Goal: Information Seeking & Learning: Learn about a topic

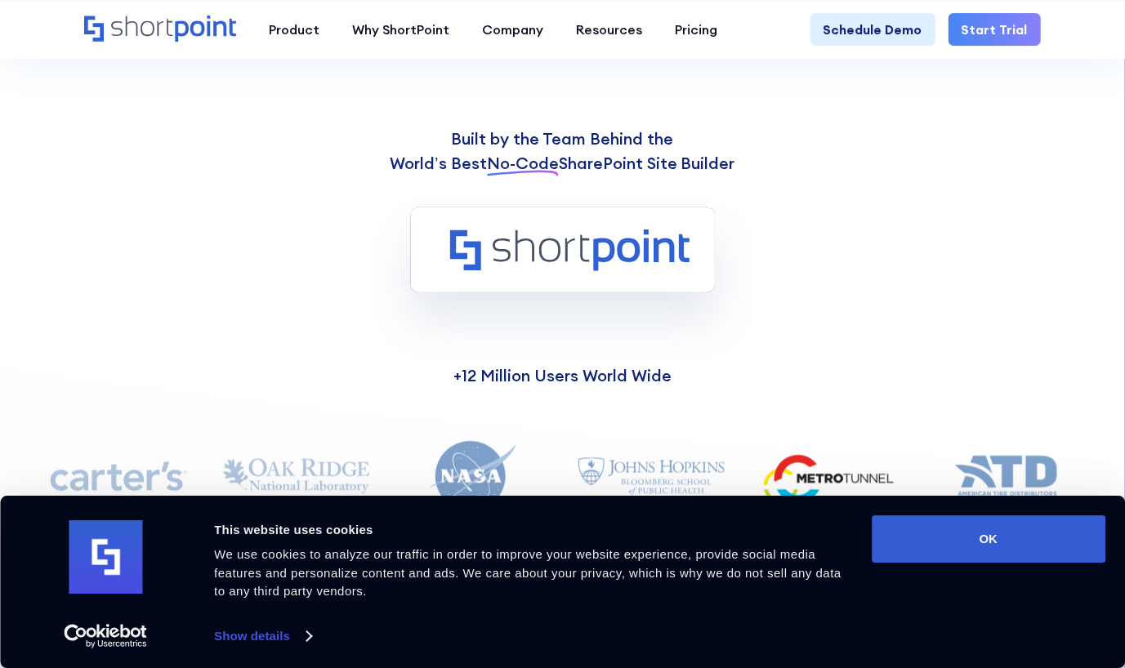
scroll to position [1169, 0]
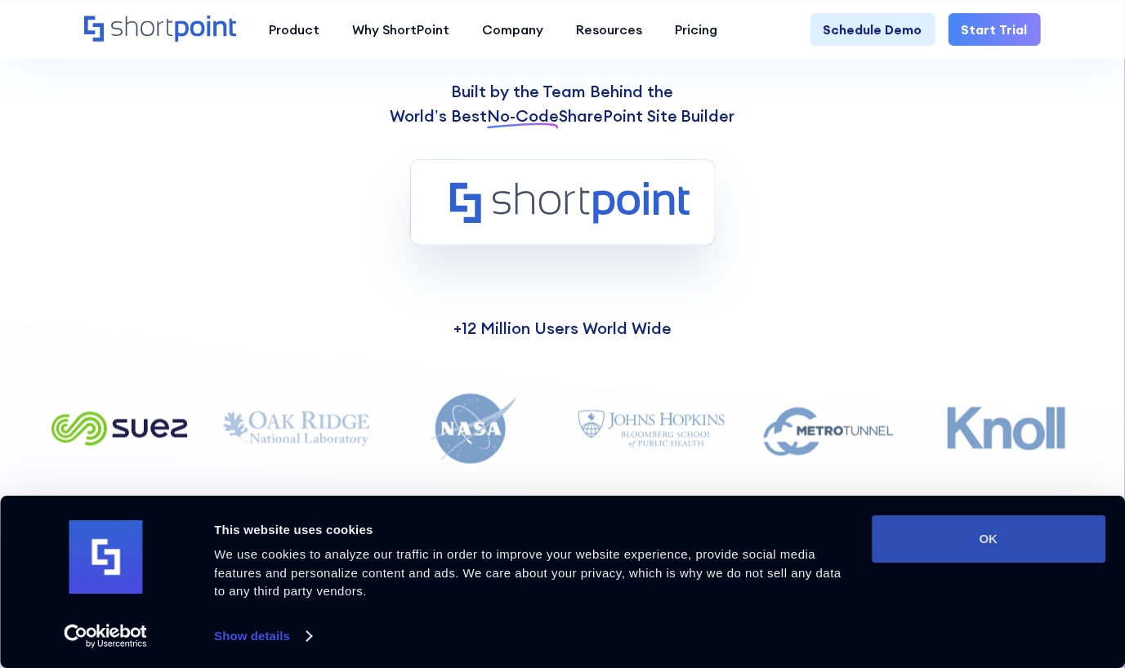
click at [1010, 546] on button "OK" at bounding box center [989, 538] width 234 height 47
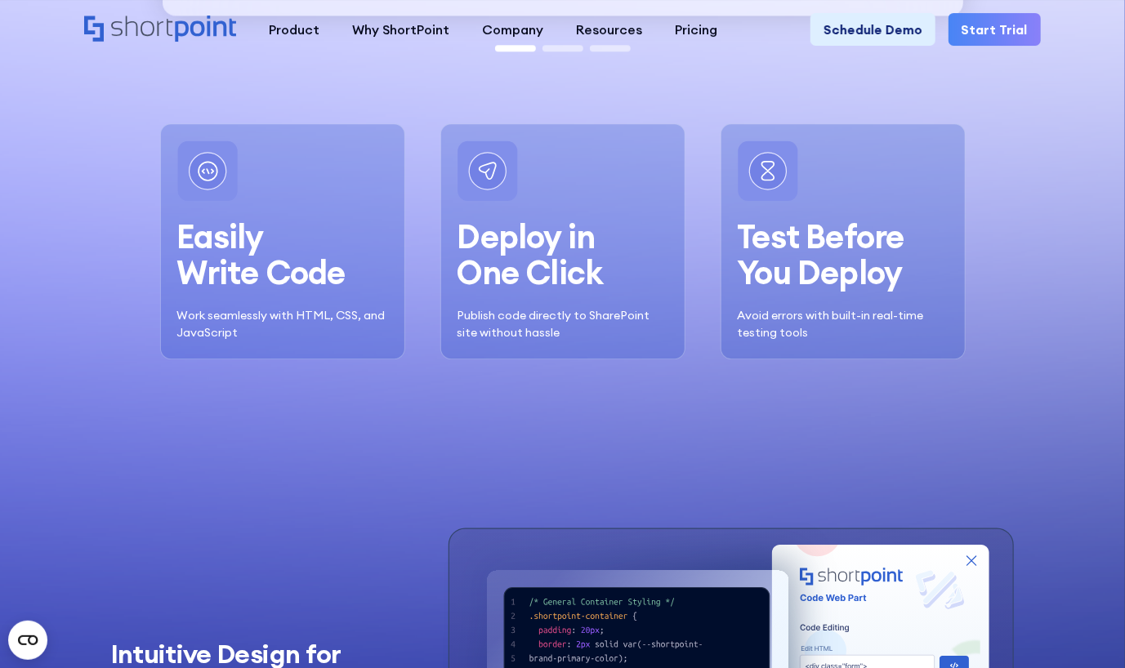
scroll to position [0, 0]
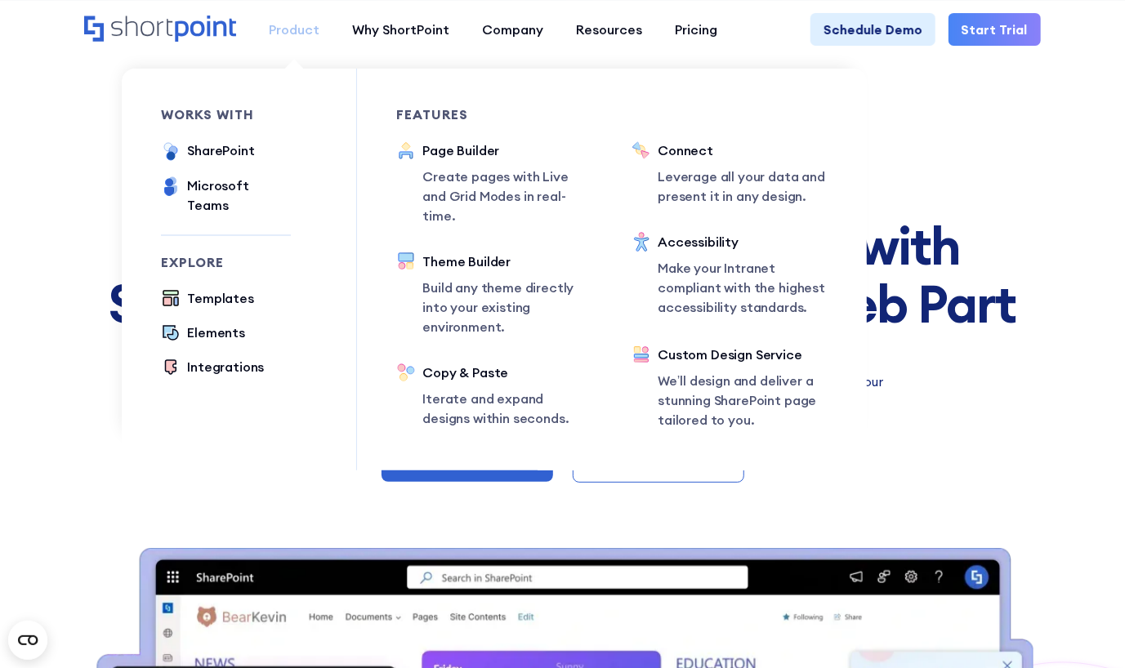
click at [286, 38] on div "Product" at bounding box center [294, 30] width 51 height 20
click at [197, 323] on div "Elements" at bounding box center [216, 333] width 58 height 20
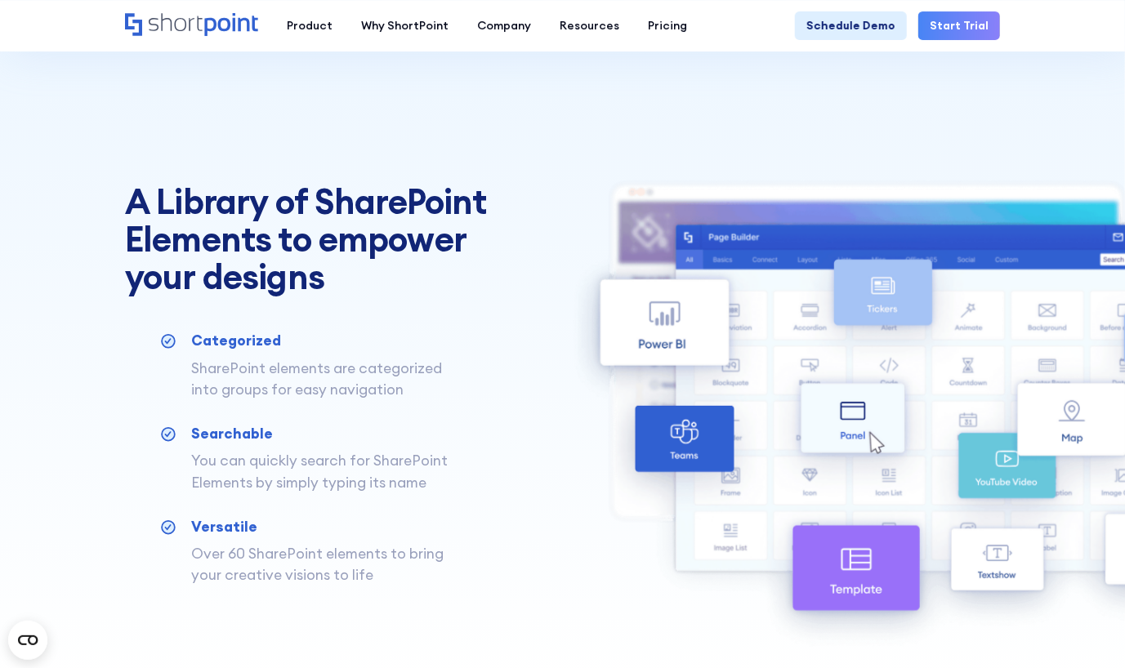
scroll to position [481, 0]
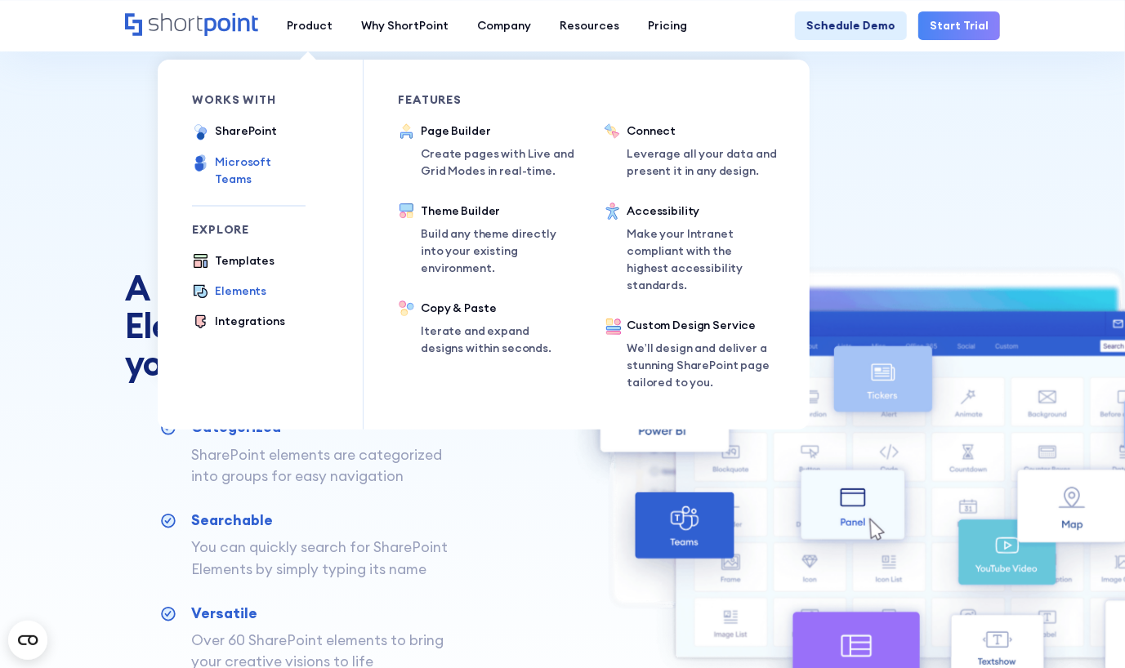
click at [242, 167] on div "Microsoft Teams" at bounding box center [260, 171] width 91 height 34
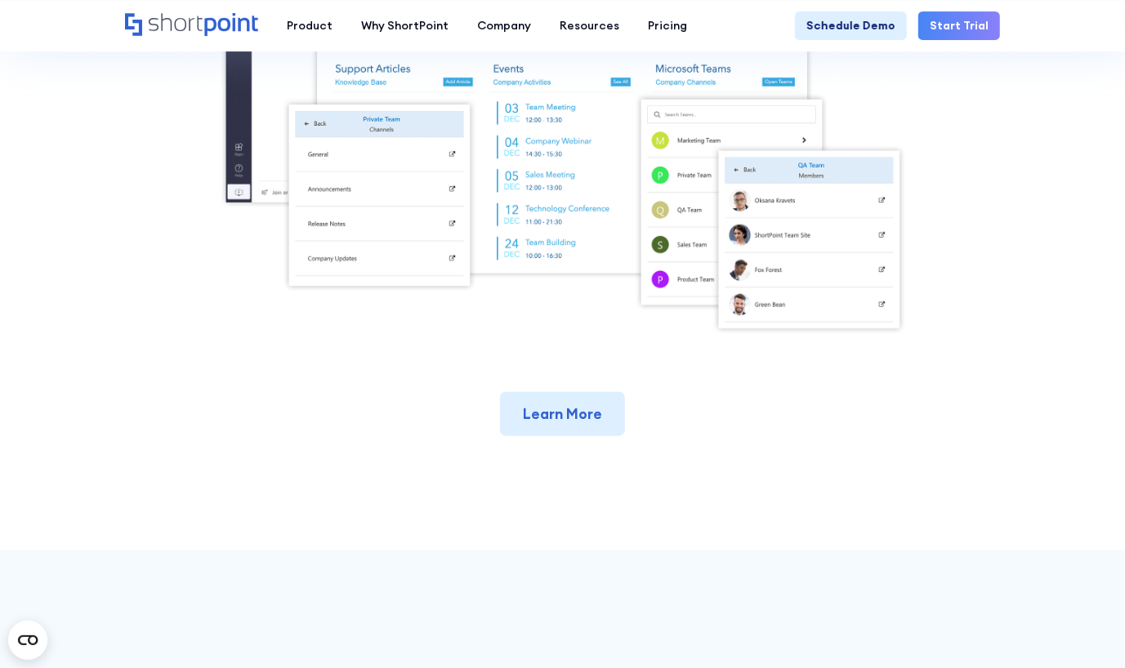
scroll to position [605, 0]
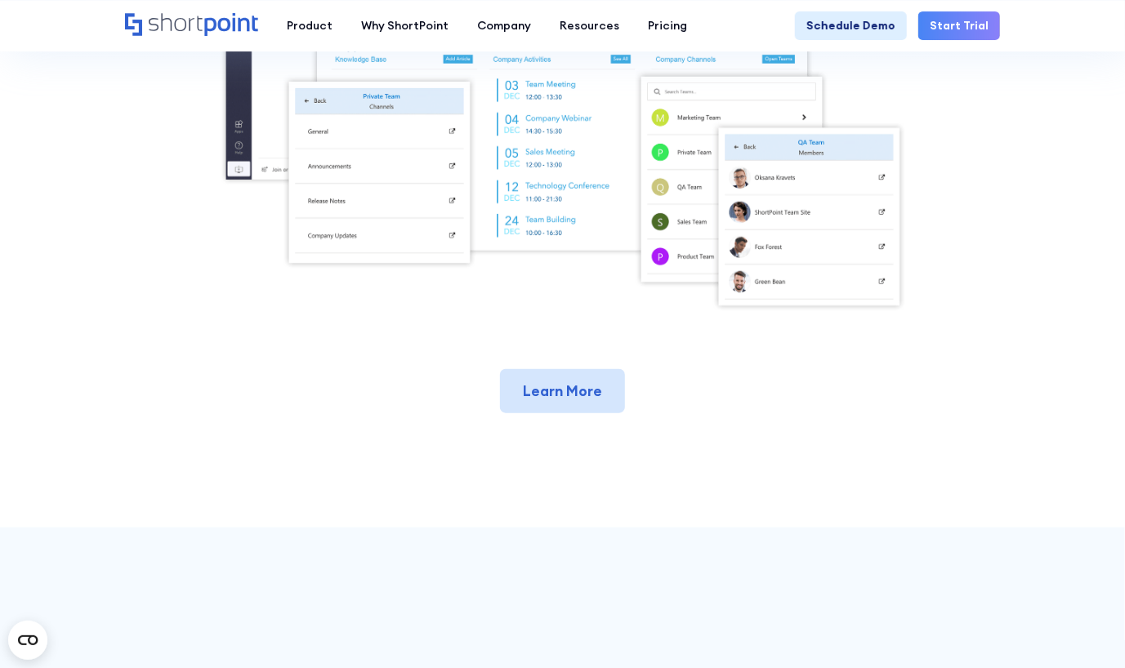
click at [541, 408] on link "Learn More" at bounding box center [562, 391] width 125 height 44
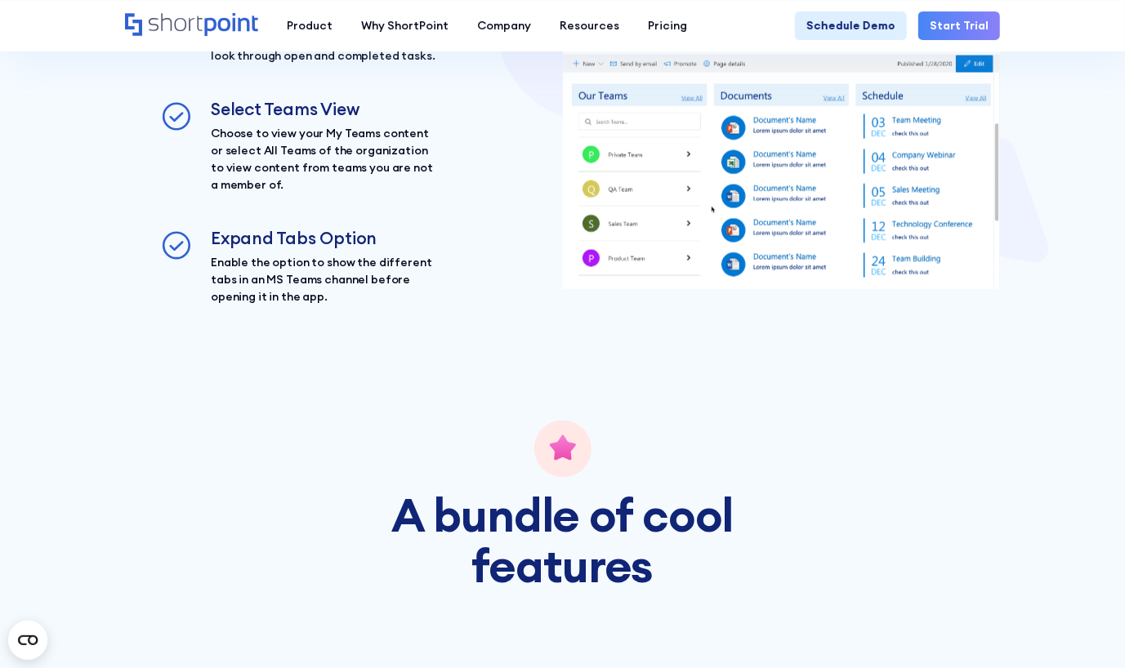
scroll to position [1416, 0]
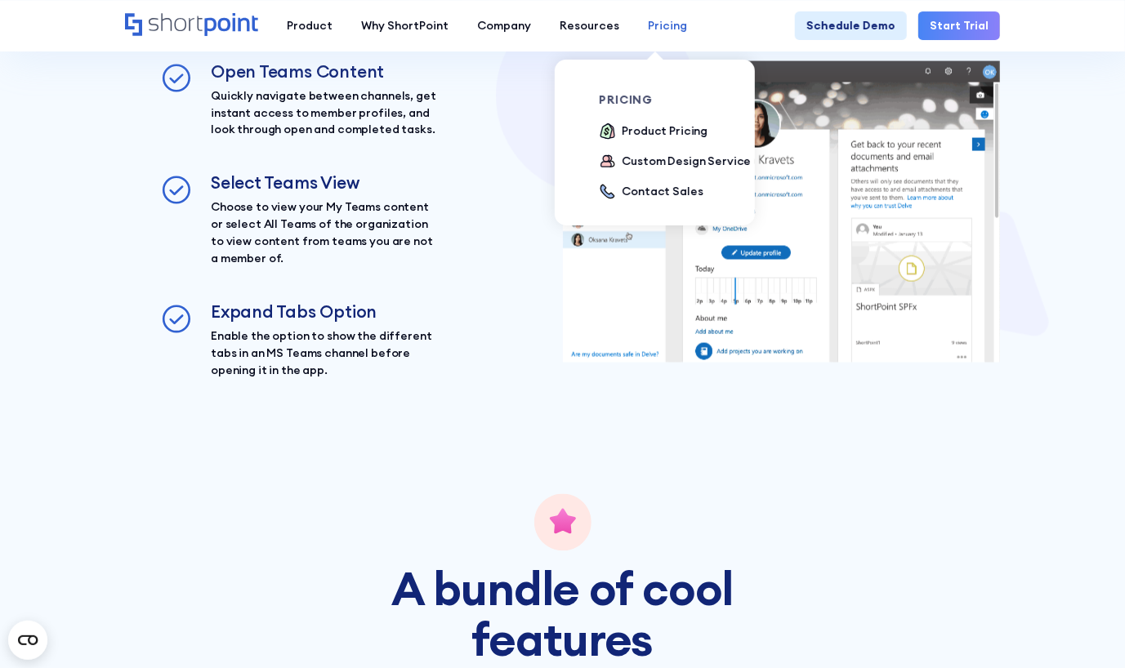
click at [654, 21] on div "Pricing" at bounding box center [667, 25] width 39 height 17
click at [632, 130] on div "Product Pricing" at bounding box center [665, 131] width 86 height 17
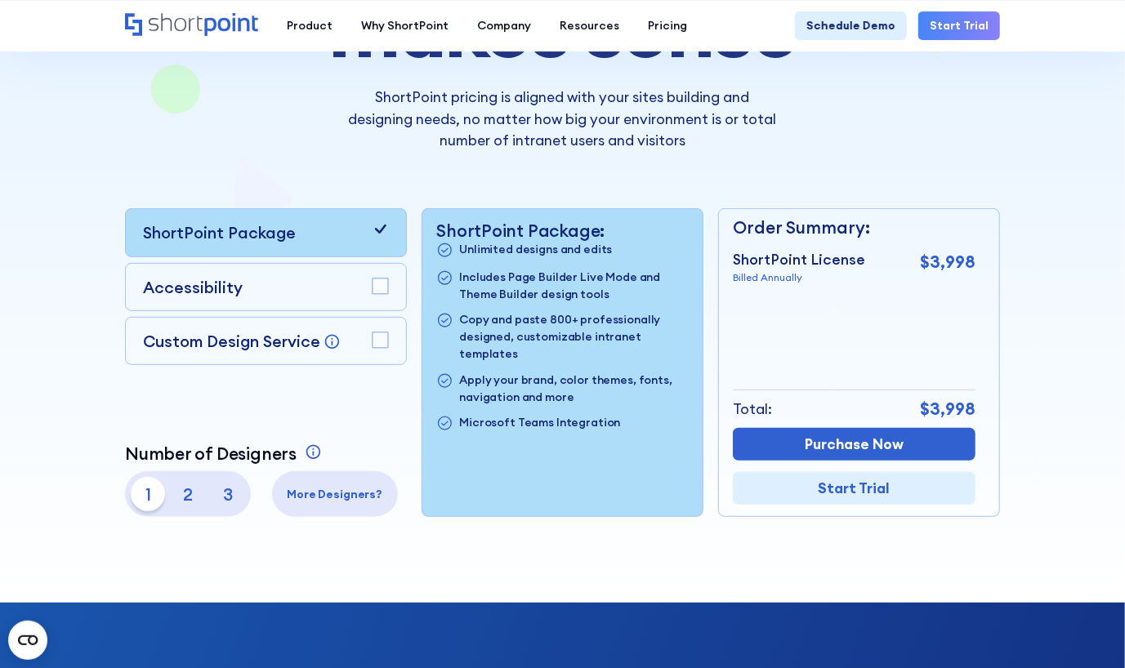
scroll to position [252, 0]
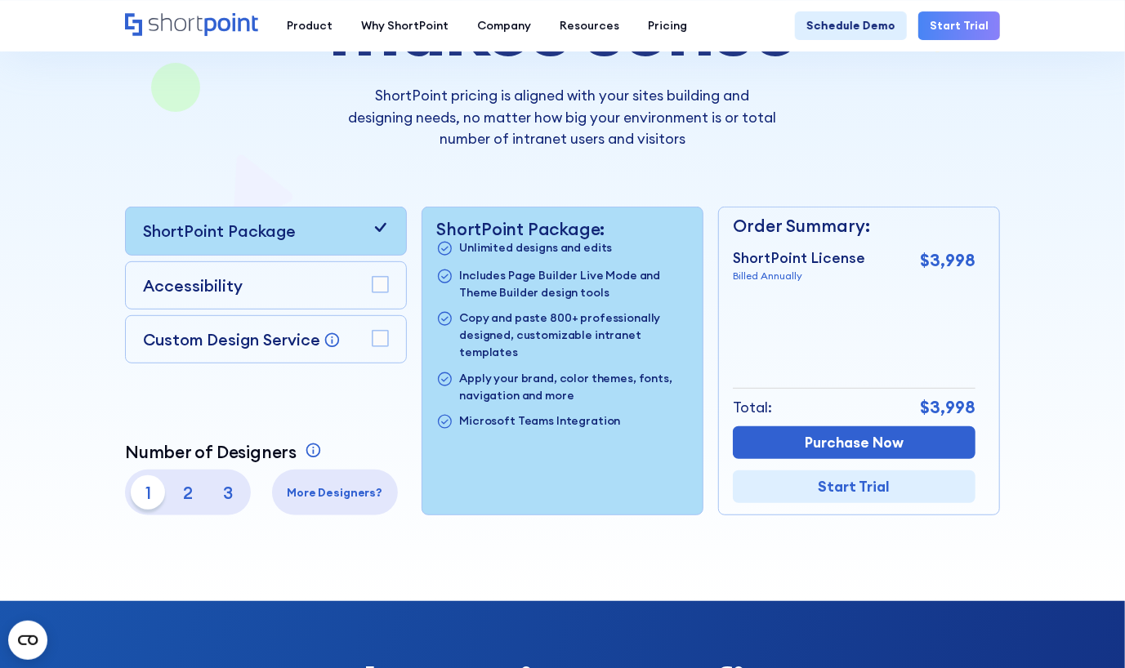
click at [339, 287] on div "Accessibility" at bounding box center [266, 286] width 246 height 24
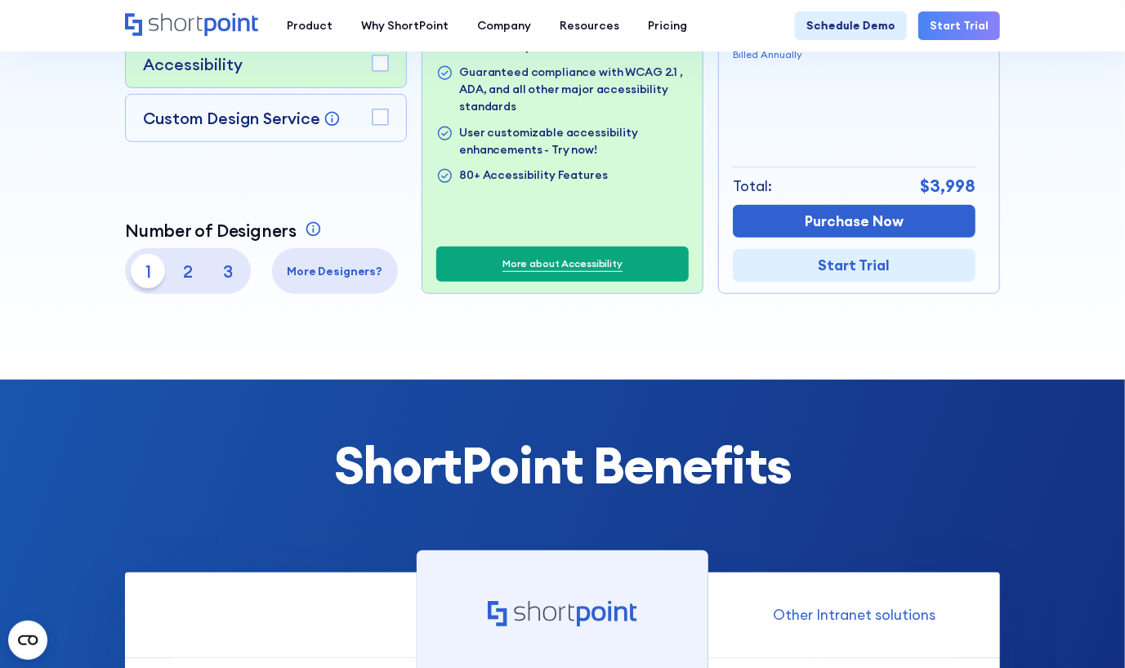
scroll to position [493, 0]
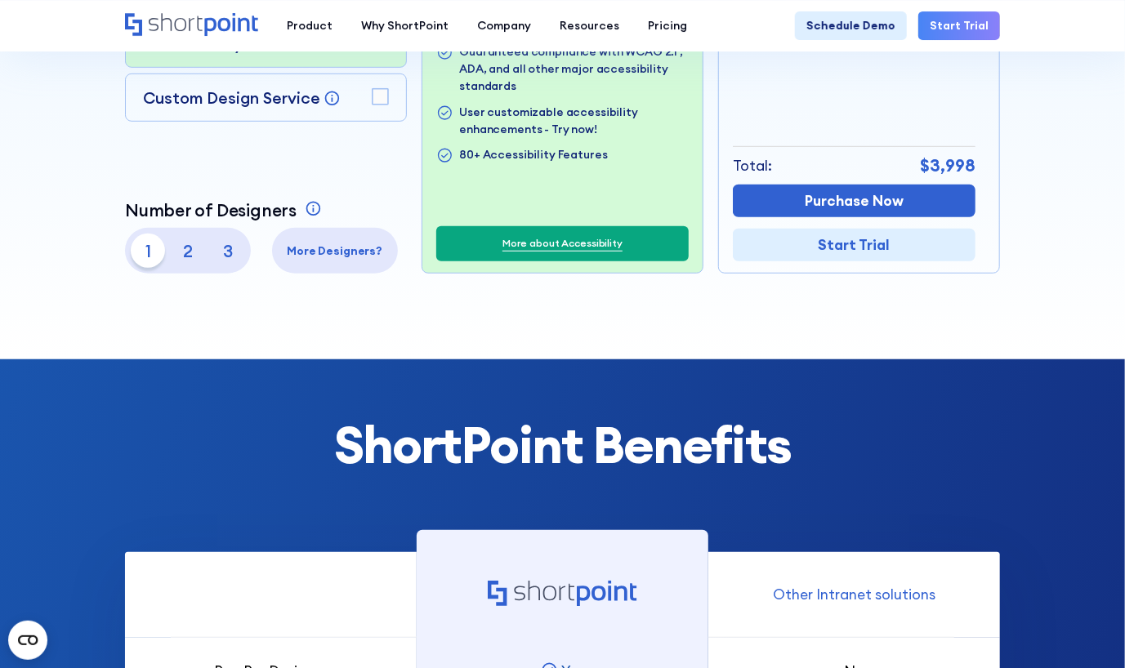
click at [547, 246] on link "More about Accessibility" at bounding box center [562, 243] width 120 height 15
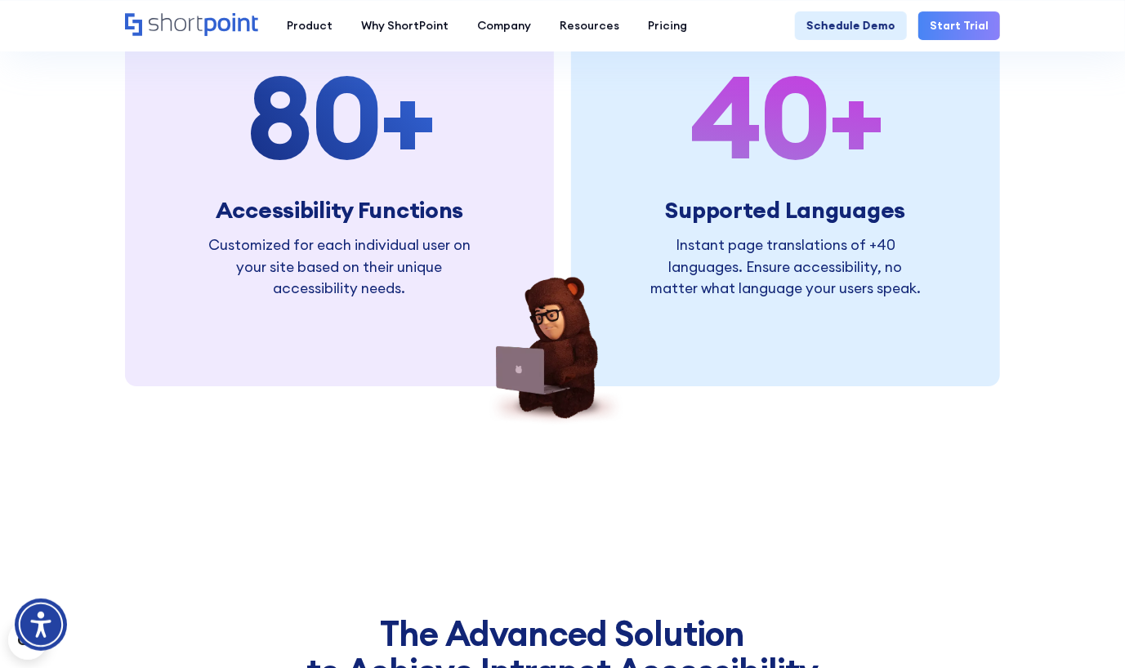
scroll to position [5427, 0]
